Goal: Task Accomplishment & Management: Manage account settings

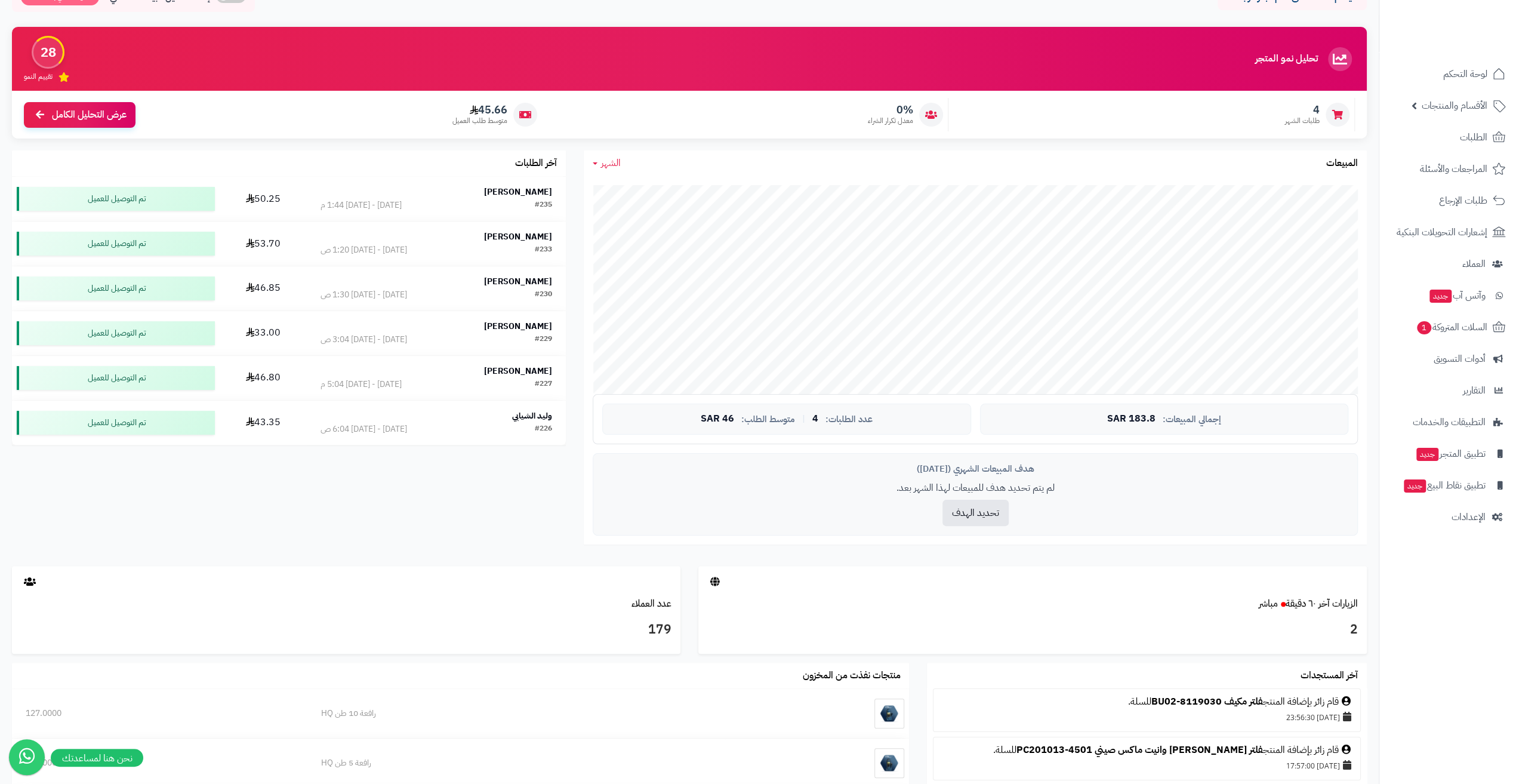
scroll to position [129, 0]
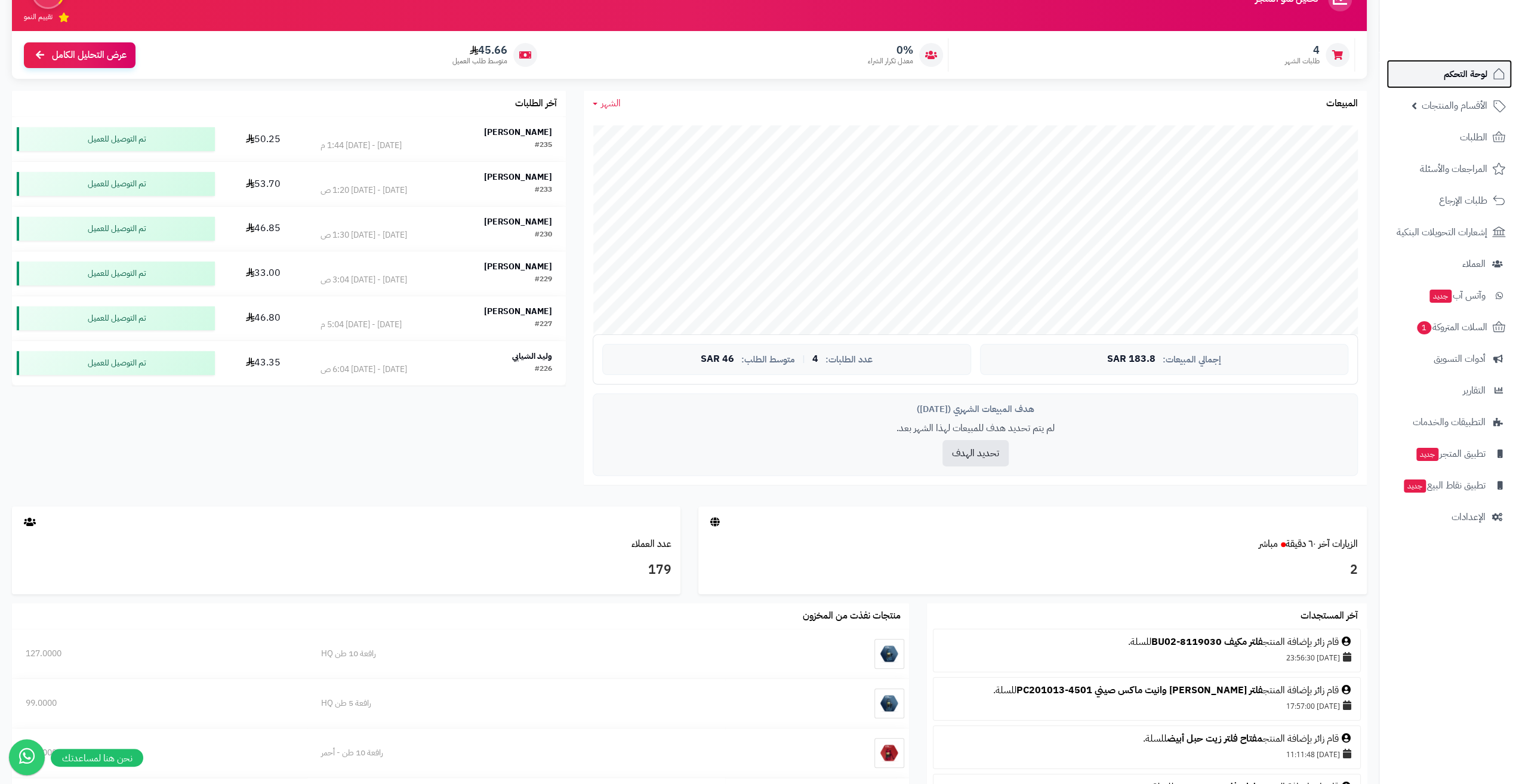
click at [1460, 70] on span "لوحة التحكم" at bounding box center [1465, 74] width 44 height 17
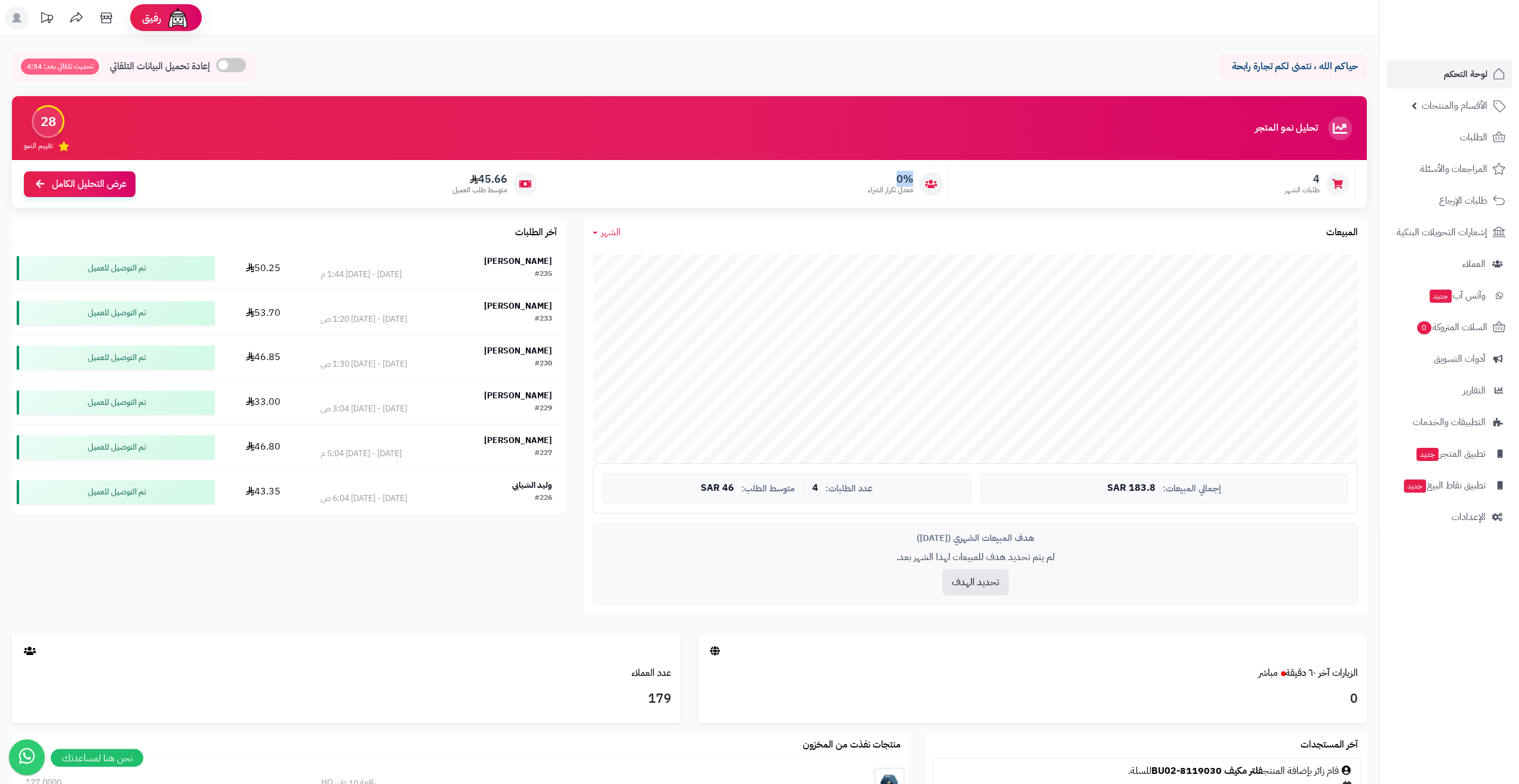
drag, startPoint x: 899, startPoint y: 180, endPoint x: 918, endPoint y: 182, distance: 19.1
click at [918, 182] on div "0% معدل تكرار الشراء" at bounding box center [748, 184] width 400 height 33
click at [21, 17] on rect at bounding box center [17, 18] width 24 height 24
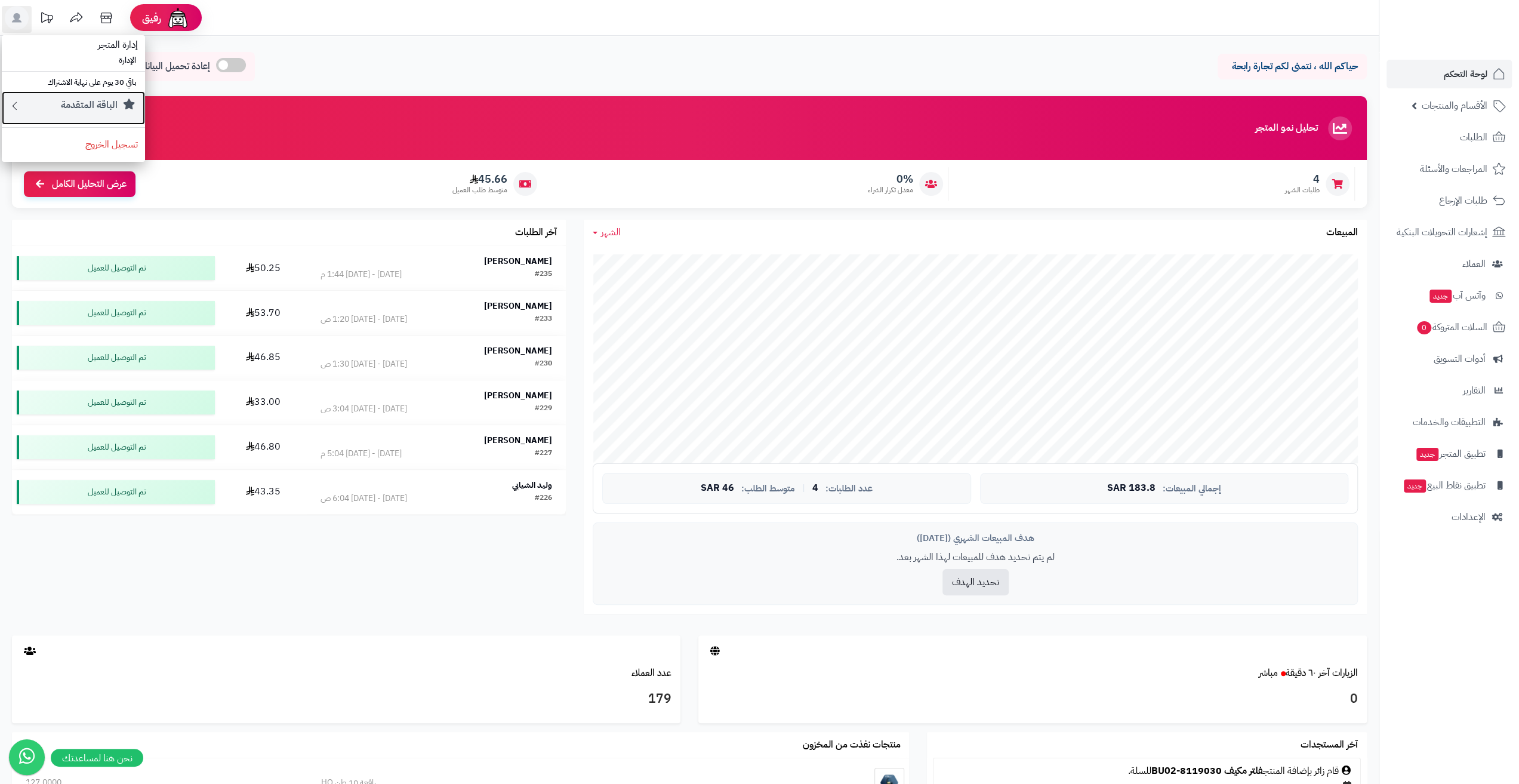
click at [120, 104] on div "الباقة المتقدمة" at bounding box center [79, 108] width 117 height 19
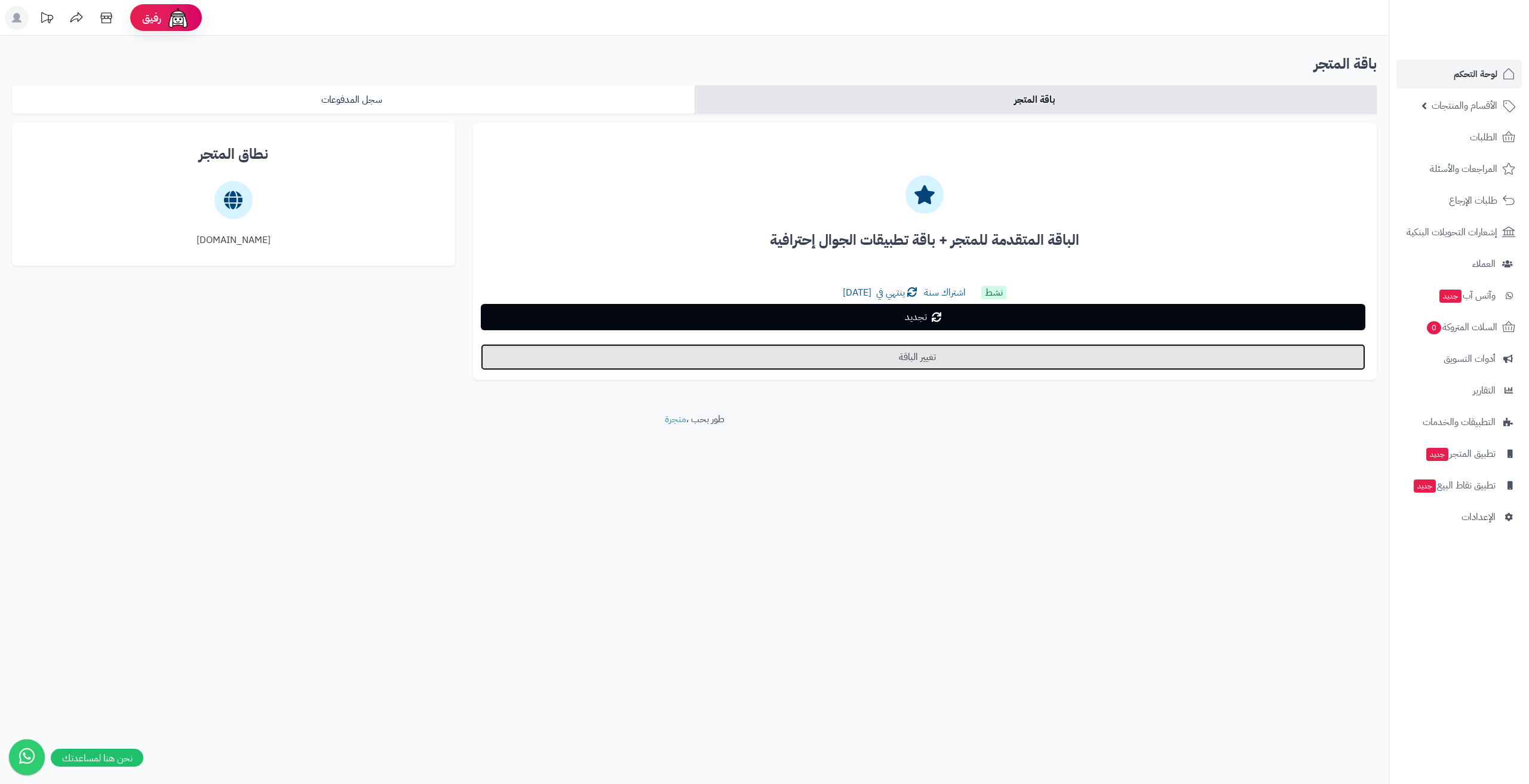
click at [845, 366] on link "تغيير الباقة" at bounding box center [922, 357] width 884 height 26
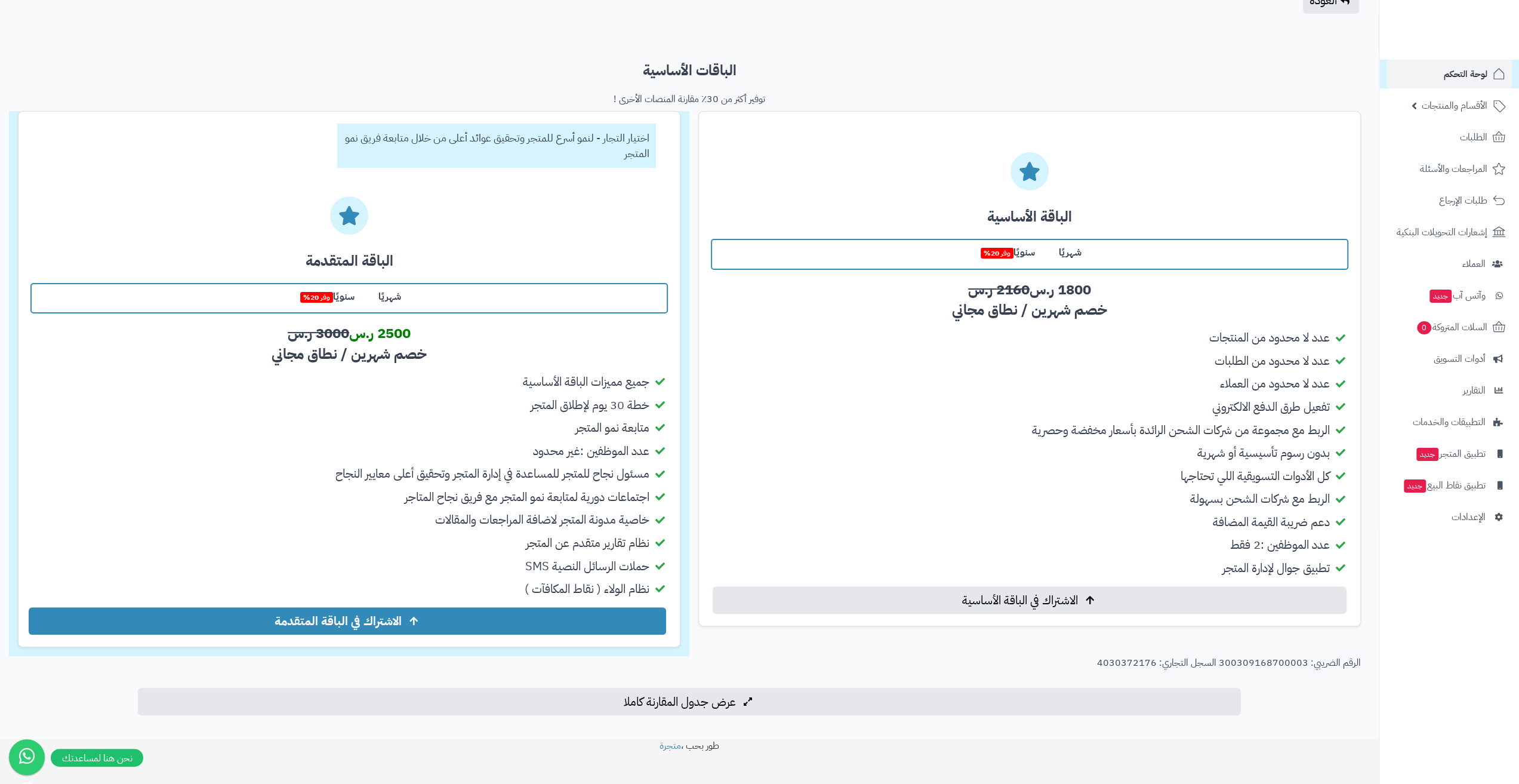
scroll to position [97, 0]
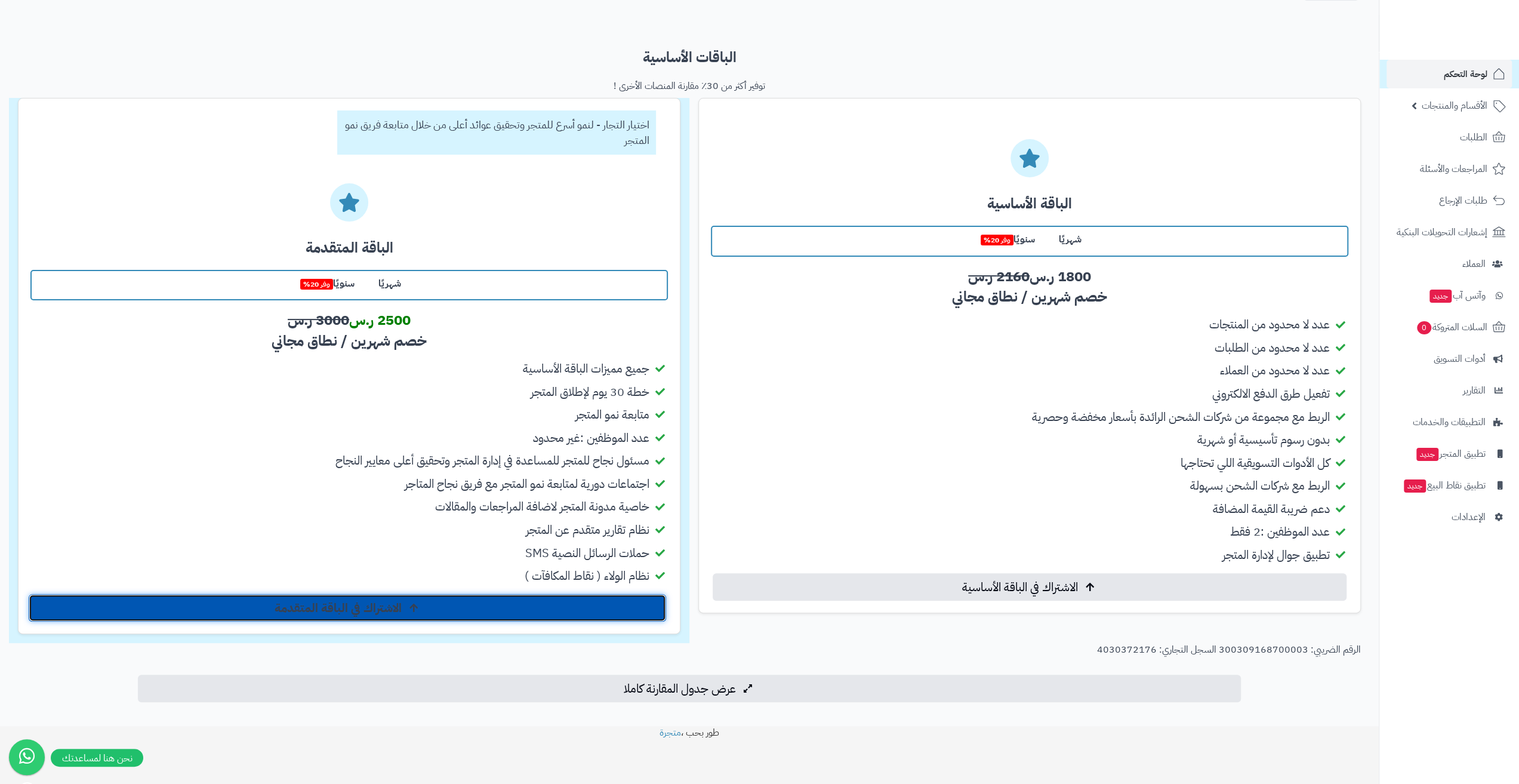
click at [422, 608] on link "الاشتراك في الباقة المتقدمة" at bounding box center [347, 608] width 638 height 28
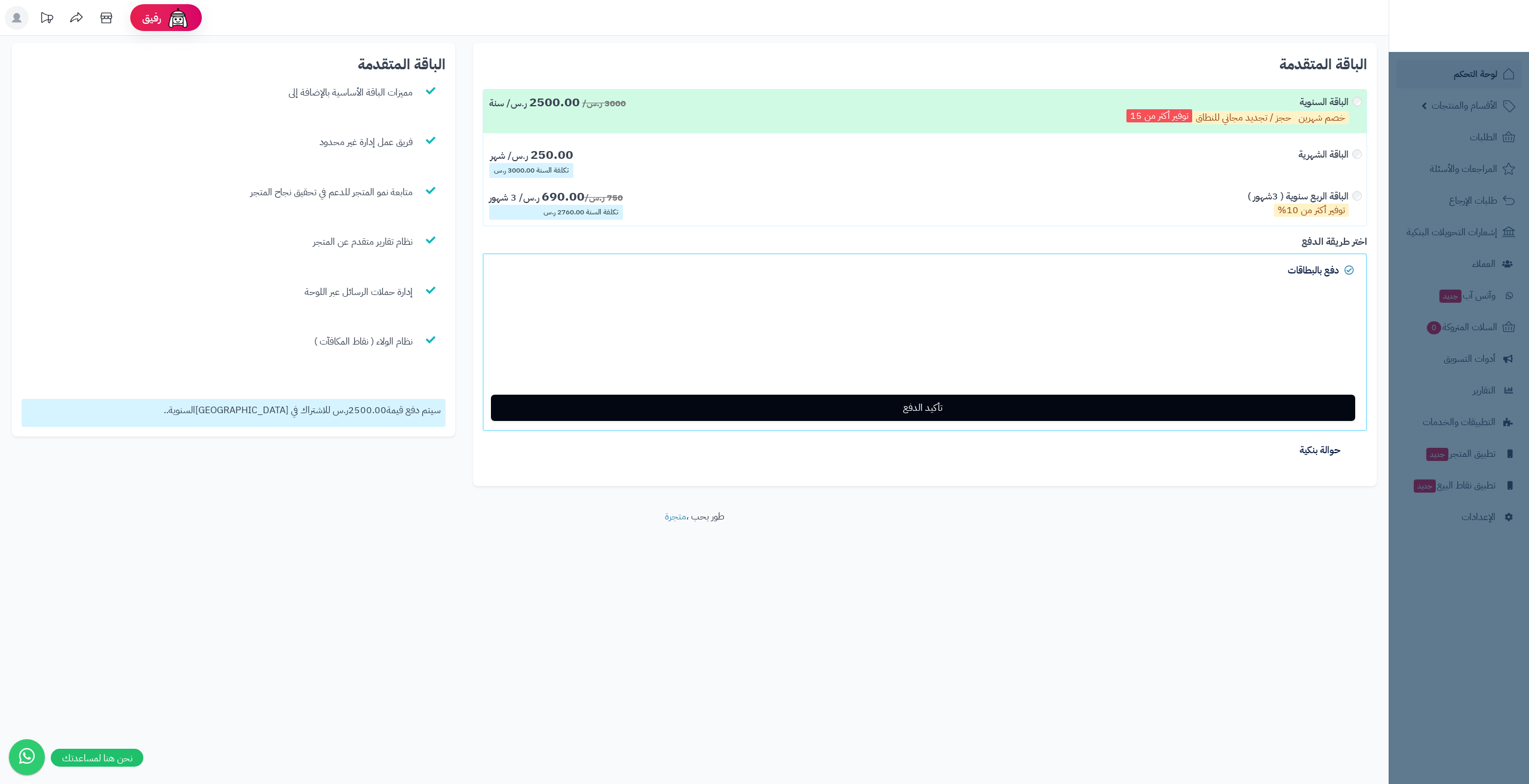
click at [1357, 199] on div "الباقة الربع سنوية ( 3شهور ) توفير أكثر من 10%" at bounding box center [1303, 205] width 113 height 30
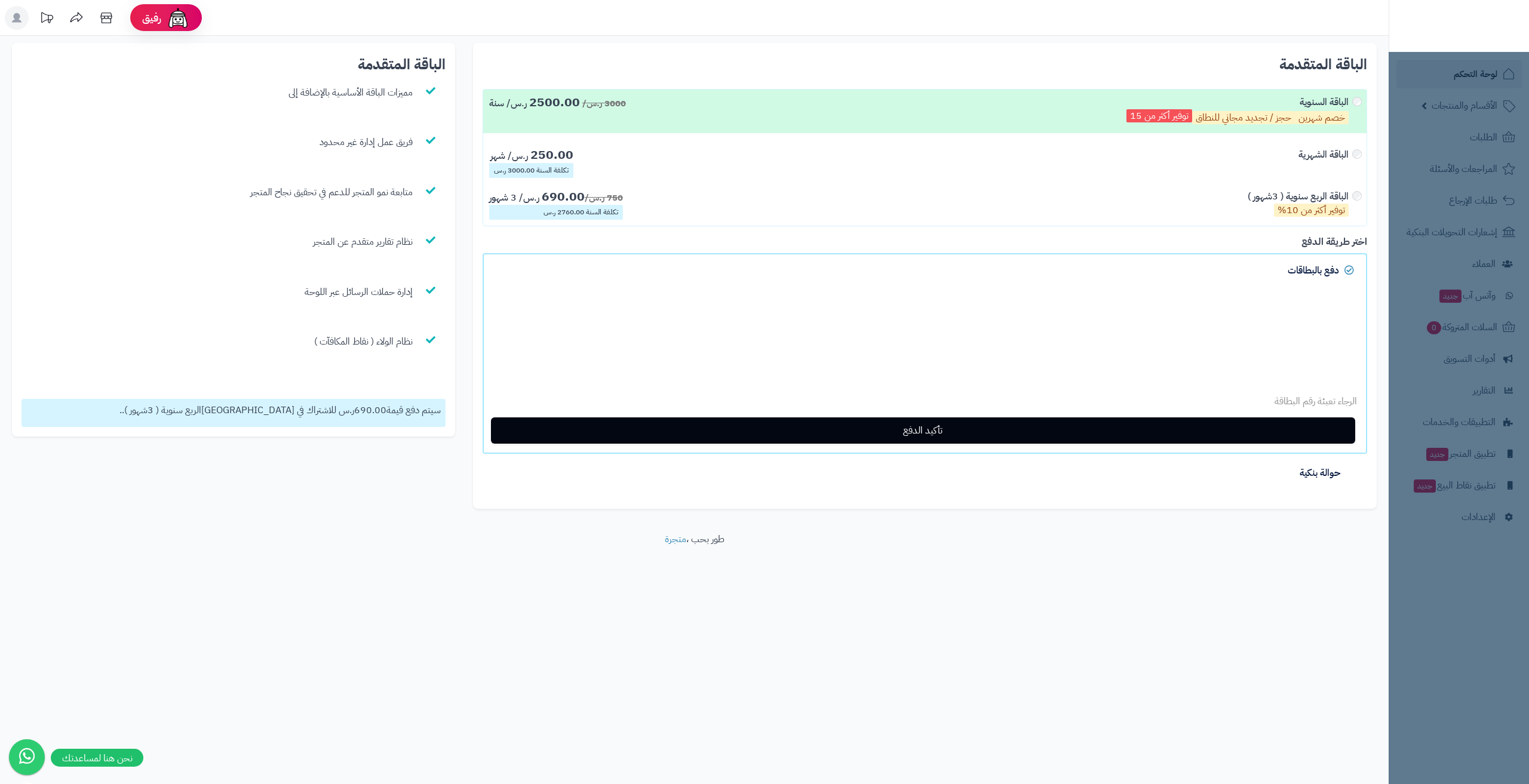
click at [1475, 66] on nav "لوحة التحكم الأقسام والمنتجات المنتجات الأقسام الماركات مواصفات المنتجات مواصفا…" at bounding box center [1458, 407] width 140 height 784
